Goal: Navigation & Orientation: Find specific page/section

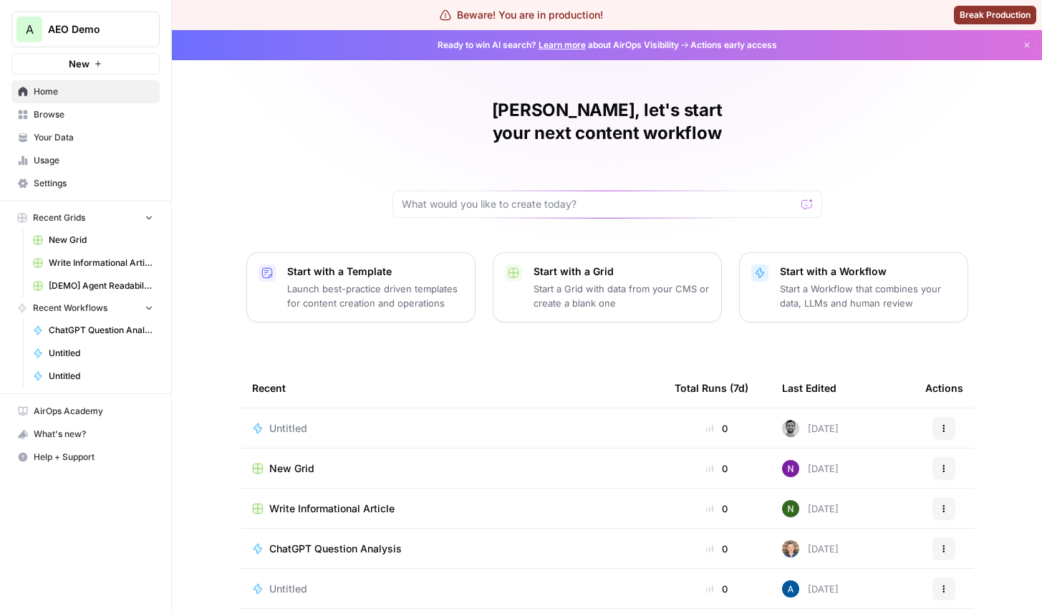
click at [115, 35] on span "AEO Demo" at bounding box center [91, 29] width 87 height 14
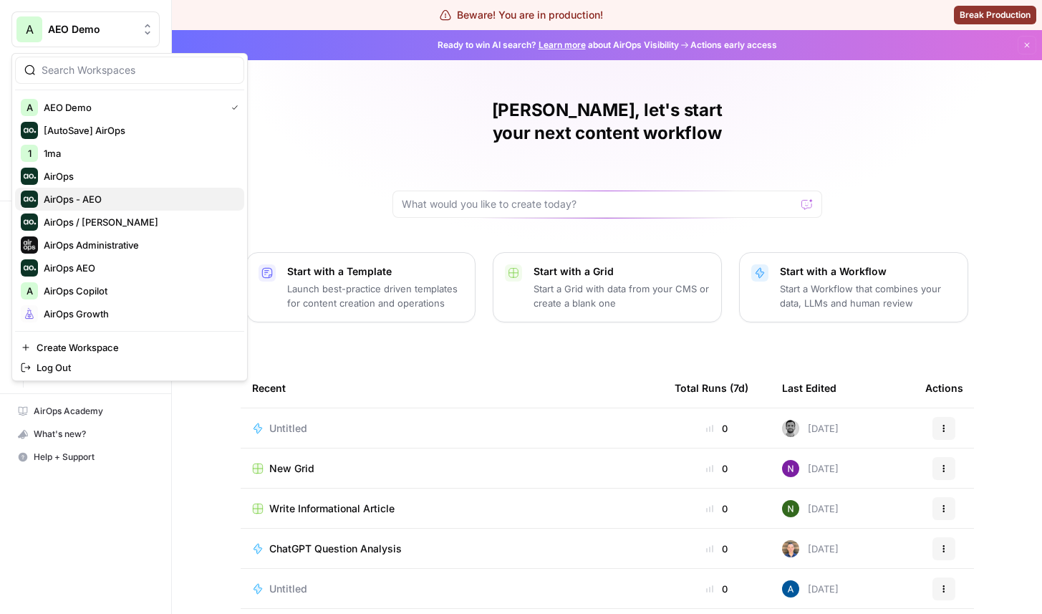
click at [140, 189] on button "AirOps - AEO" at bounding box center [129, 199] width 229 height 23
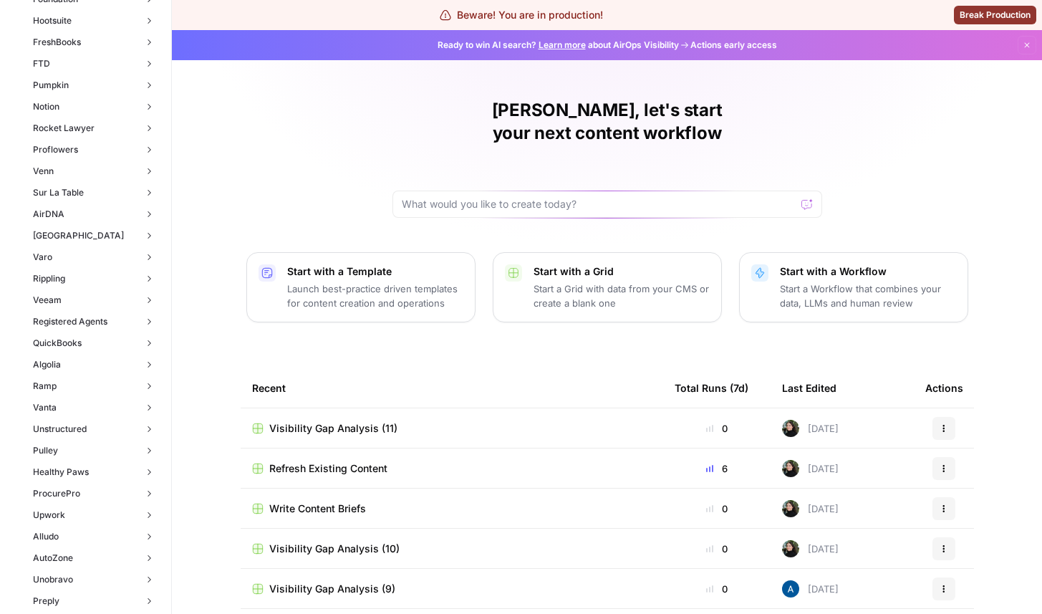
scroll to position [1647, 0]
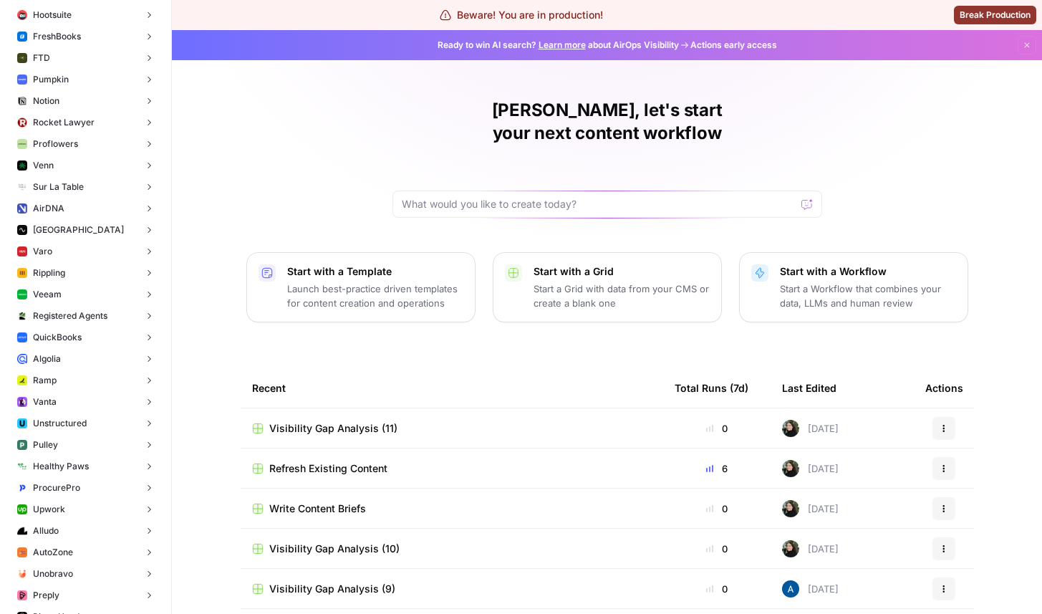
click at [58, 103] on span "Notion" at bounding box center [46, 101] width 26 height 13
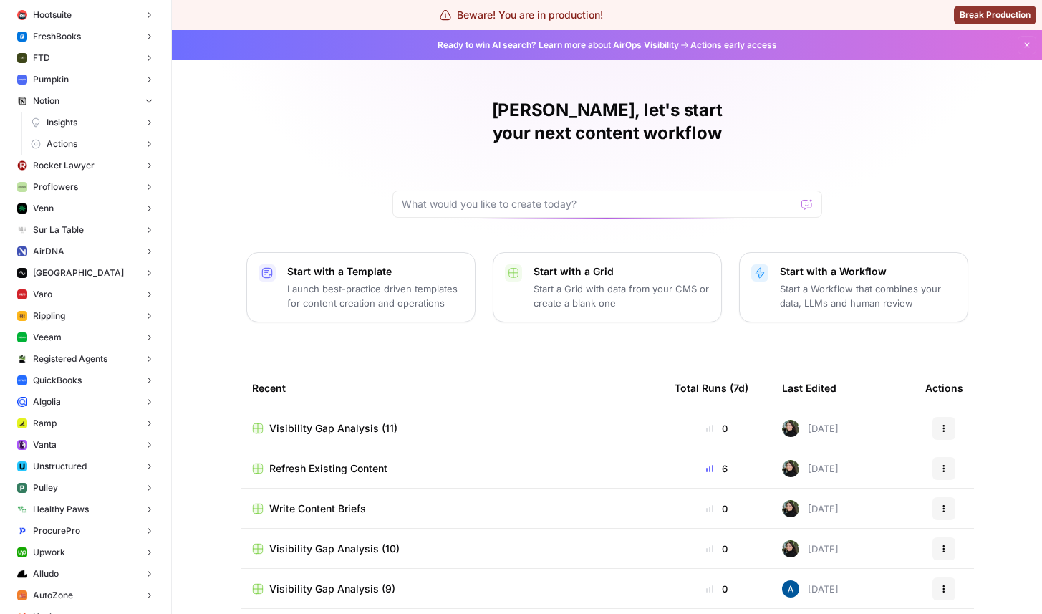
click at [98, 136] on button "Actions" at bounding box center [92, 143] width 135 height 21
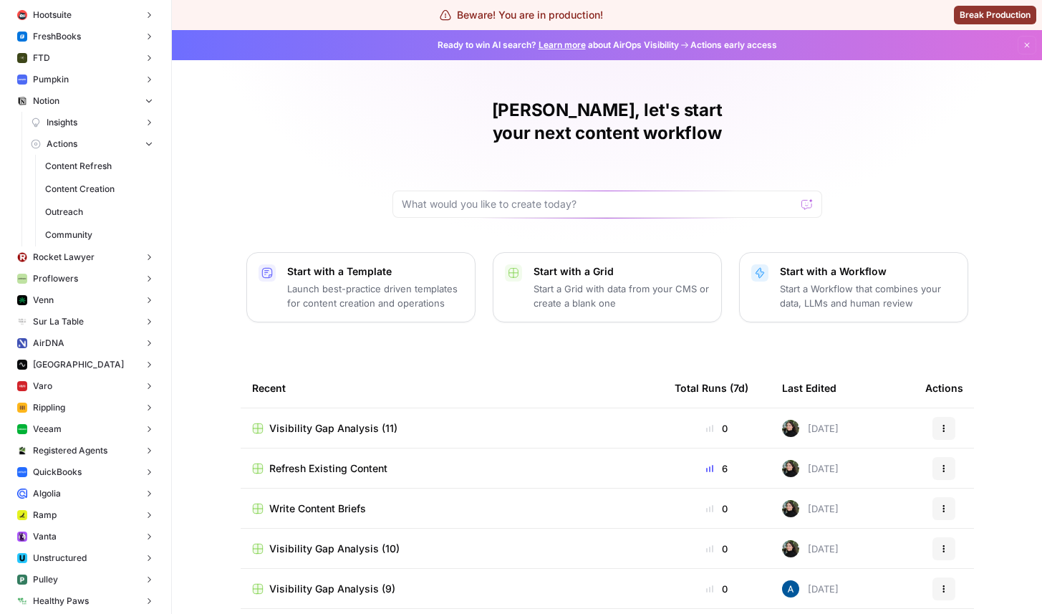
click at [115, 171] on span "Content Refresh" at bounding box center [99, 166] width 108 height 13
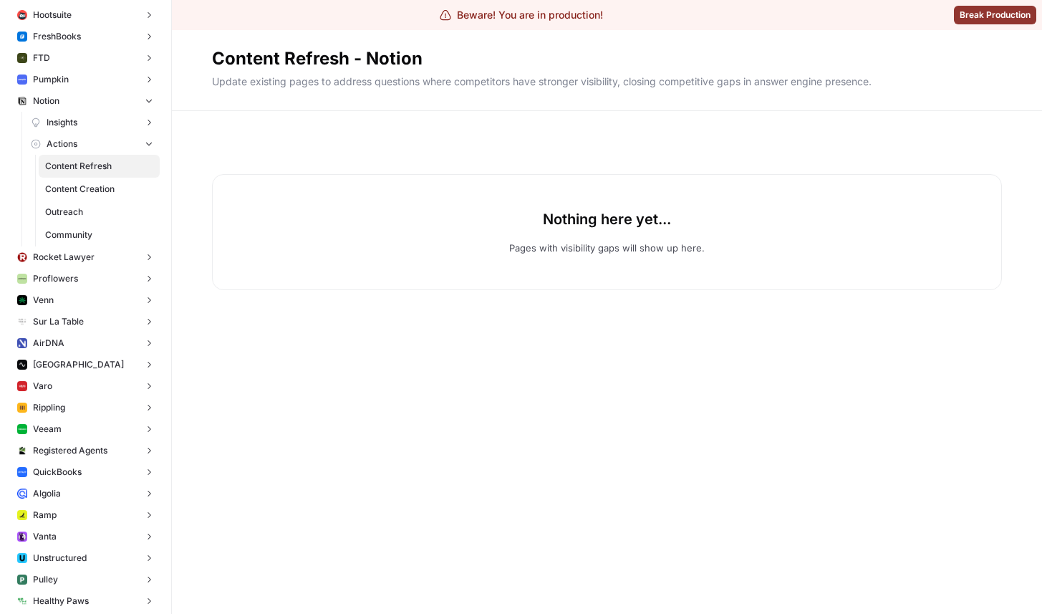
click at [81, 196] on link "Content Creation" at bounding box center [99, 189] width 121 height 23
click at [74, 216] on span "Outreach" at bounding box center [99, 212] width 108 height 13
click at [72, 228] on span "Community" at bounding box center [99, 234] width 108 height 13
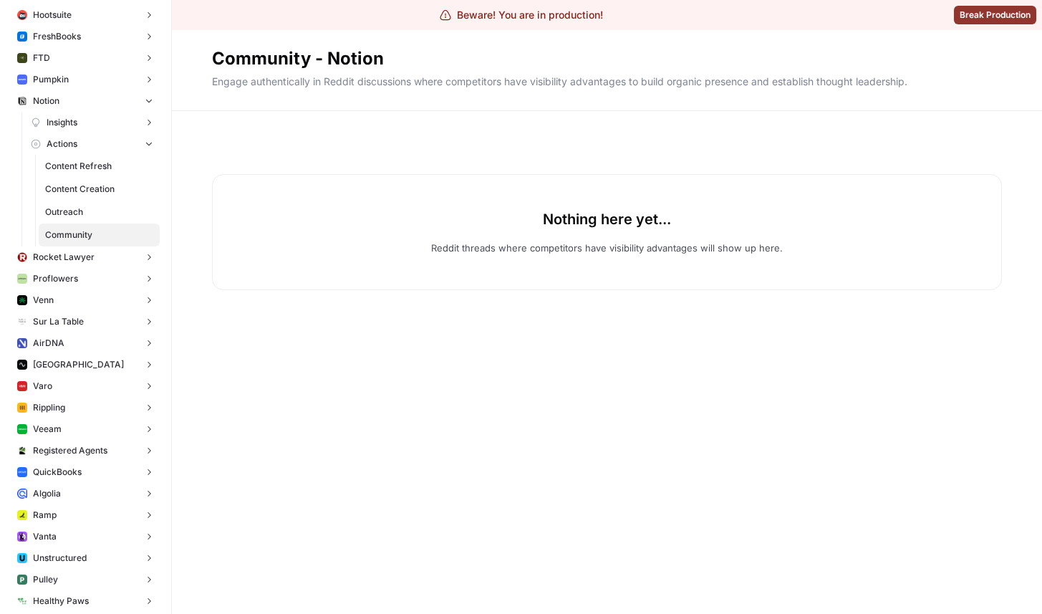
click at [97, 100] on button "Notion" at bounding box center [85, 100] width 148 height 21
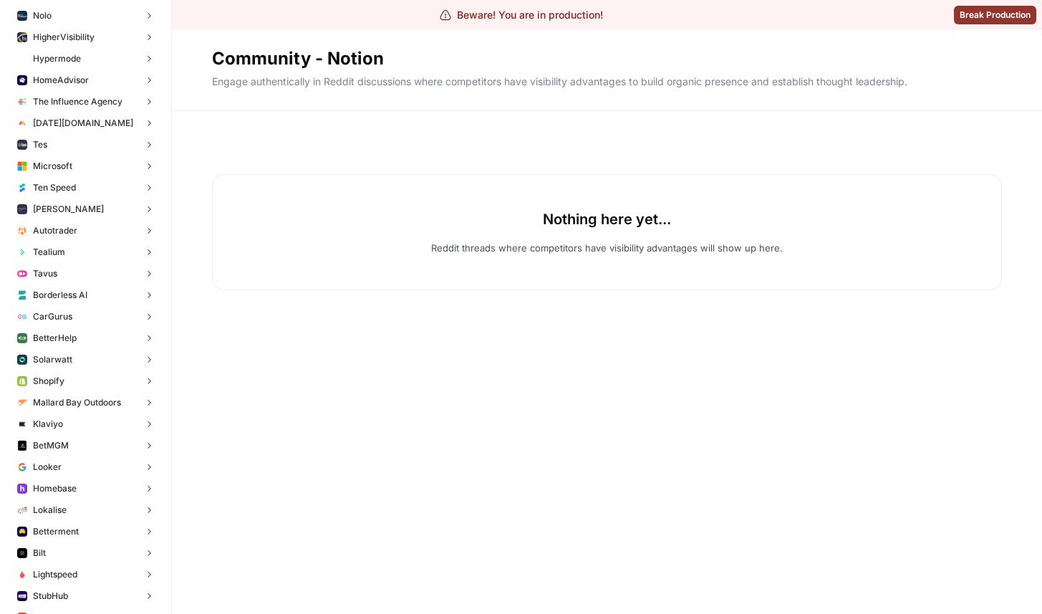
scroll to position [2126, 0]
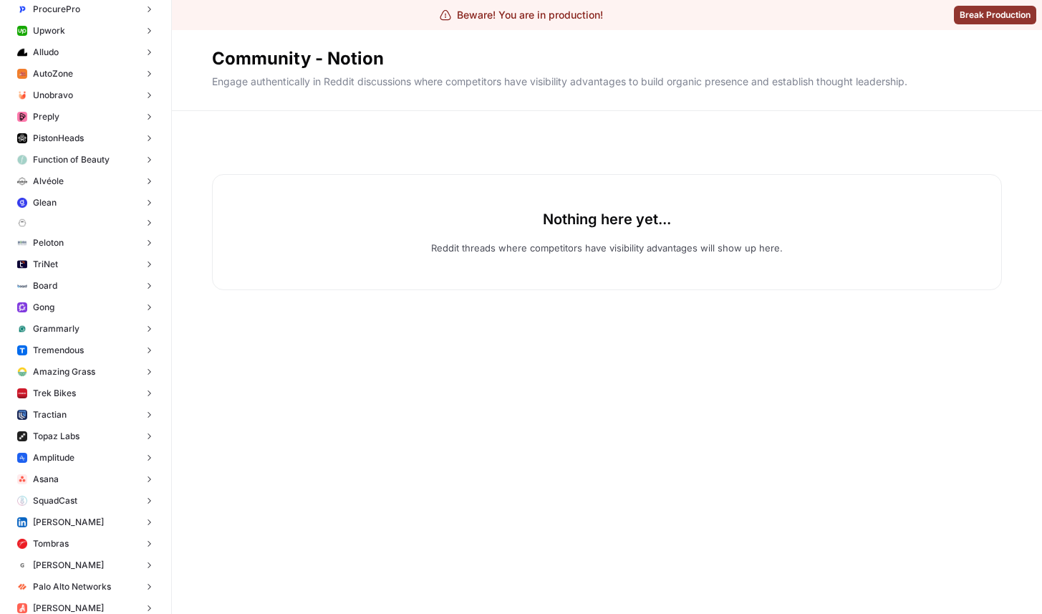
click at [120, 314] on button "Gong" at bounding box center [85, 306] width 148 height 21
click at [107, 349] on button "Actions" at bounding box center [92, 349] width 135 height 21
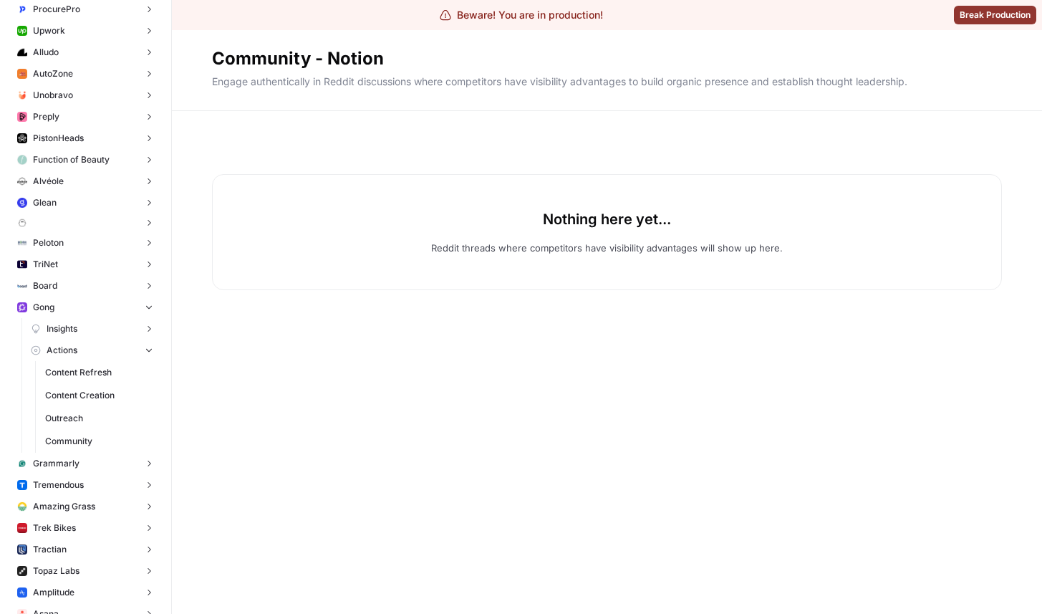
click at [107, 377] on span "Content Refresh" at bounding box center [99, 372] width 108 height 13
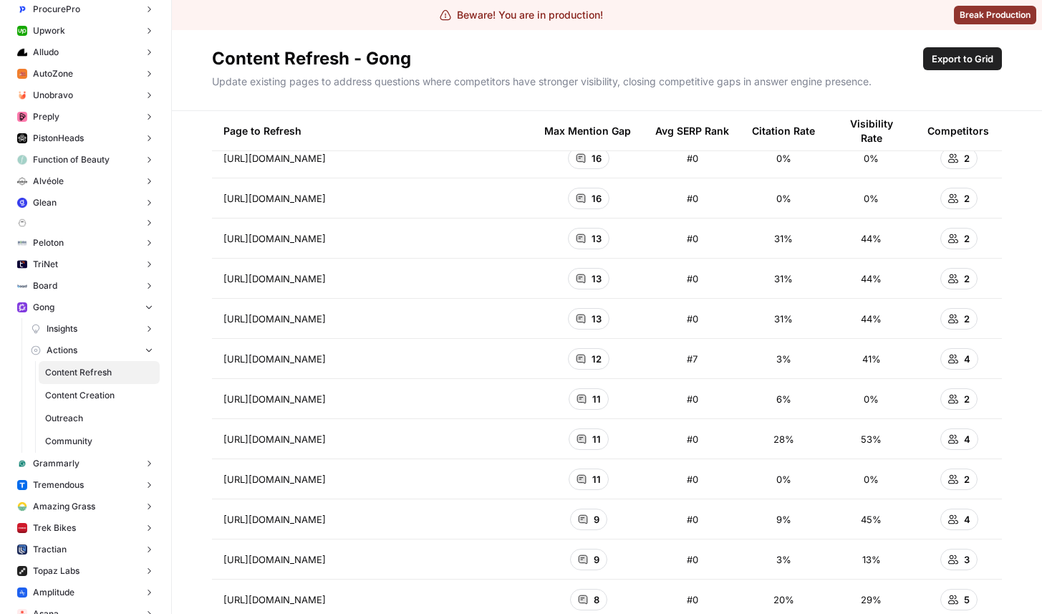
scroll to position [5330, 0]
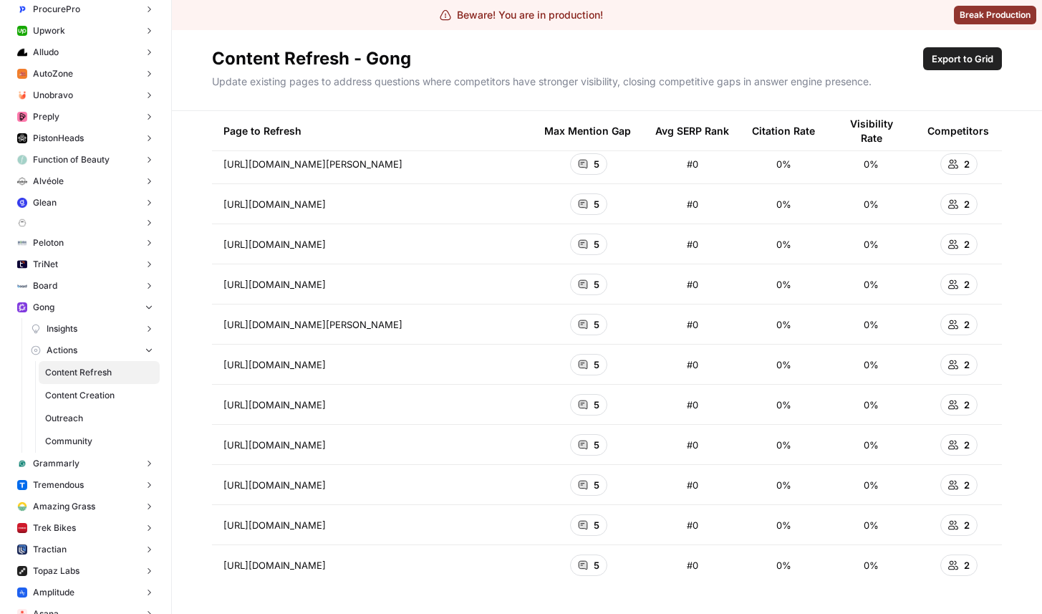
click at [102, 389] on span "Content Creation" at bounding box center [99, 395] width 108 height 13
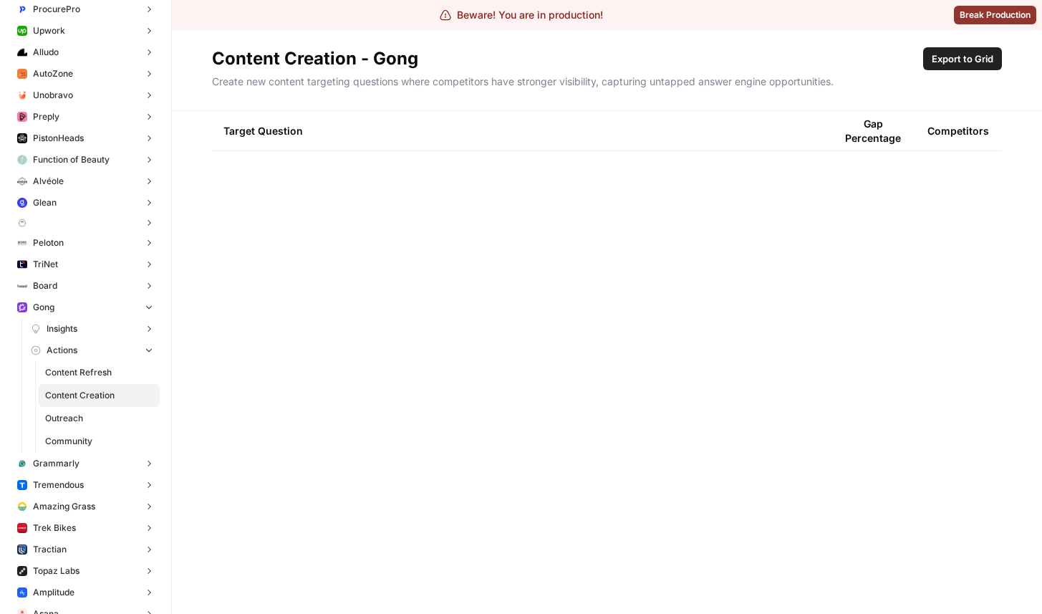
scroll to position [3605, 0]
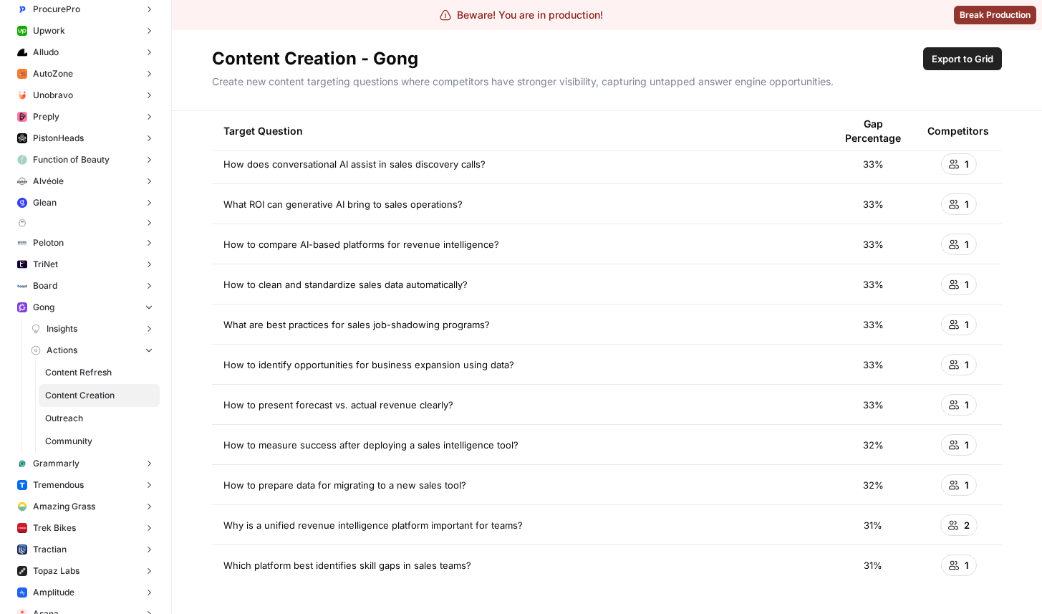
click at [92, 426] on link "Outreach" at bounding box center [99, 418] width 121 height 23
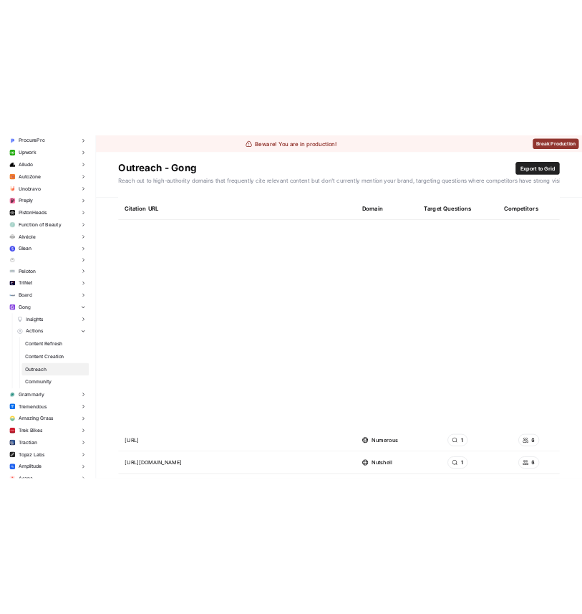
scroll to position [2763, 0]
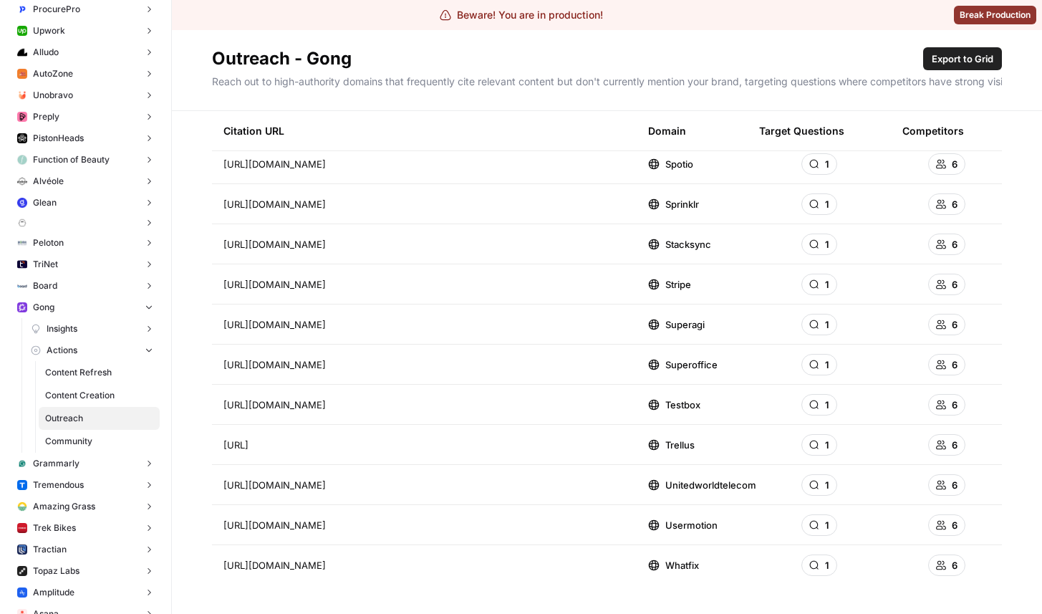
click at [81, 433] on link "Community" at bounding box center [99, 441] width 121 height 23
